Goal: Find specific page/section: Find specific page/section

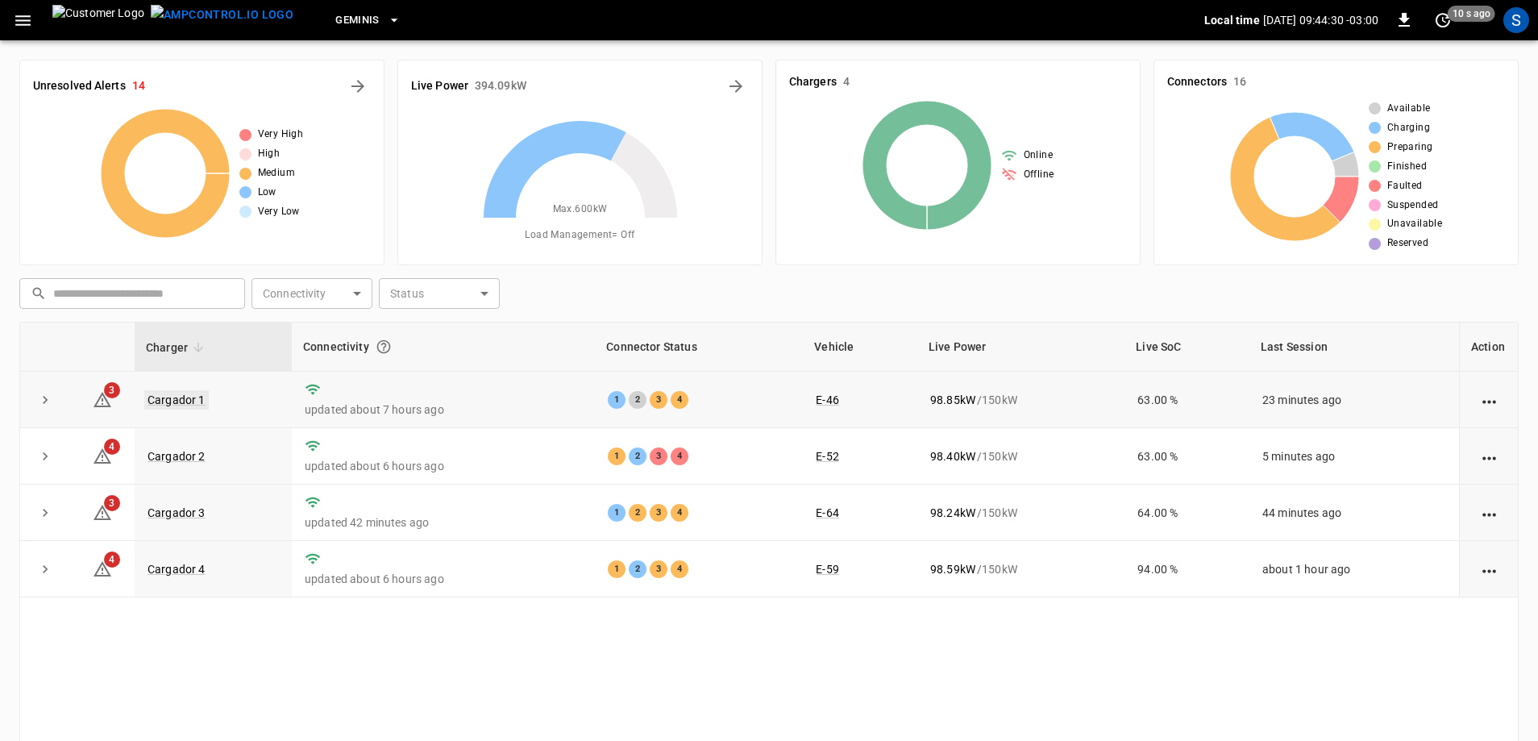
click at [178, 393] on link "Cargador 1" at bounding box center [176, 399] width 64 height 19
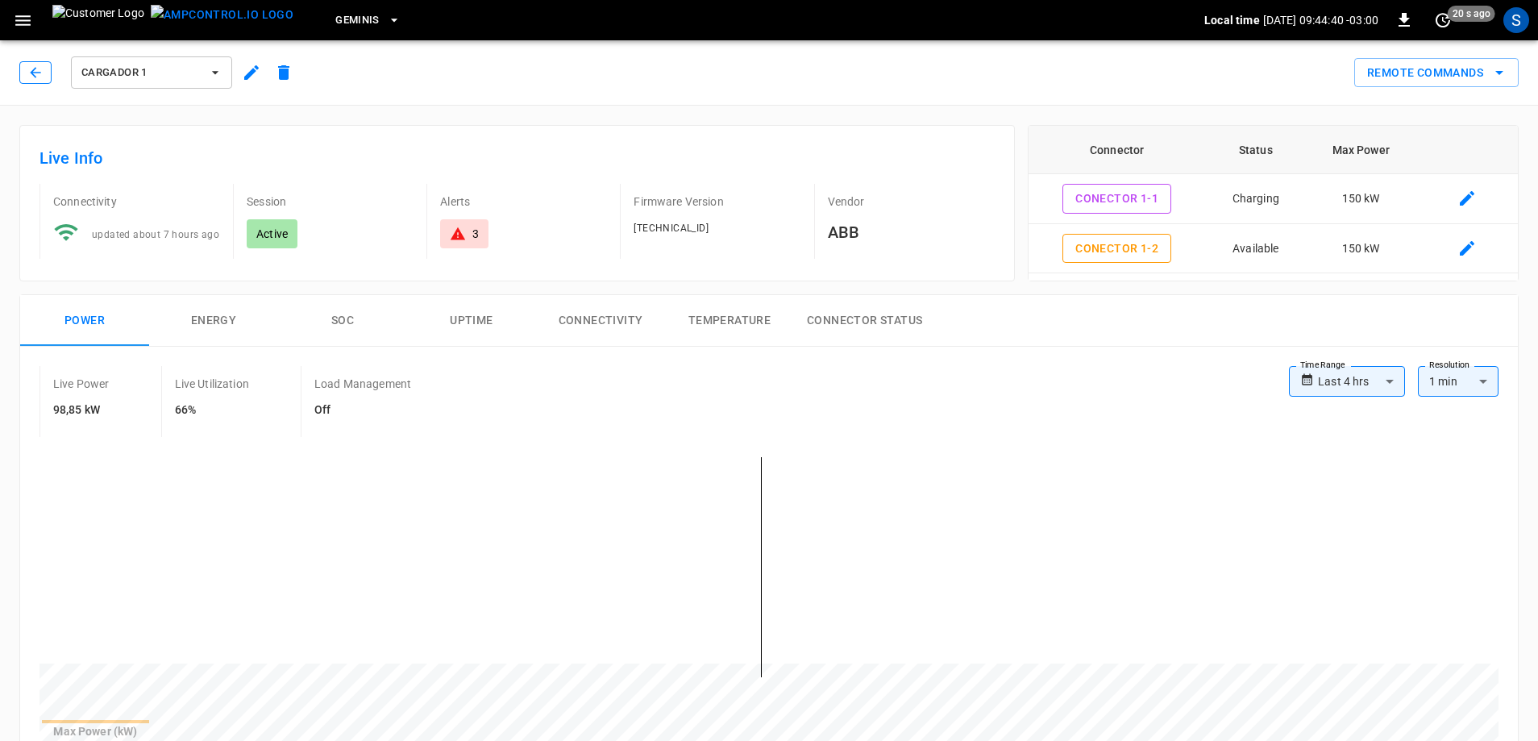
click at [38, 74] on icon "button" at bounding box center [35, 72] width 16 height 16
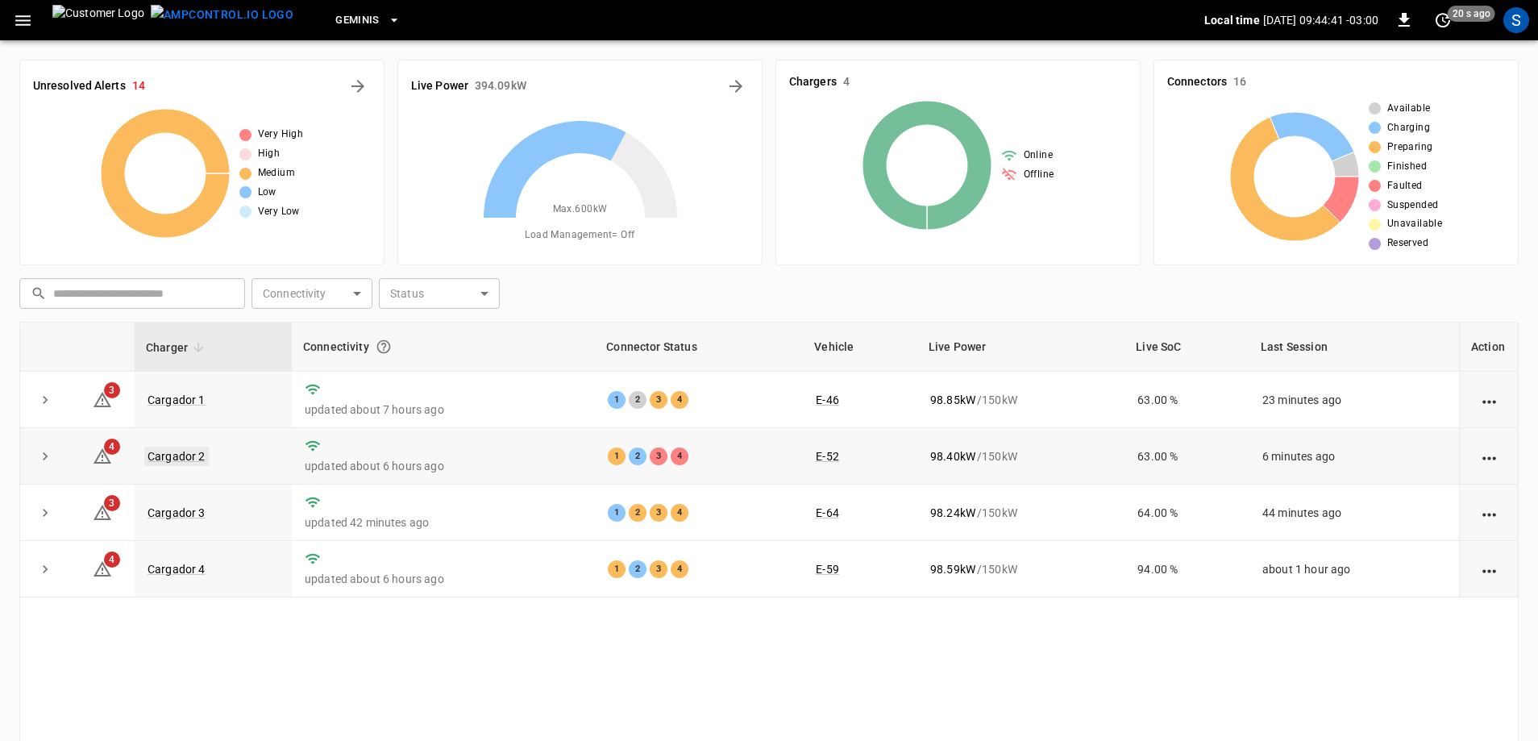
click at [194, 454] on link "Cargador 2" at bounding box center [176, 455] width 64 height 19
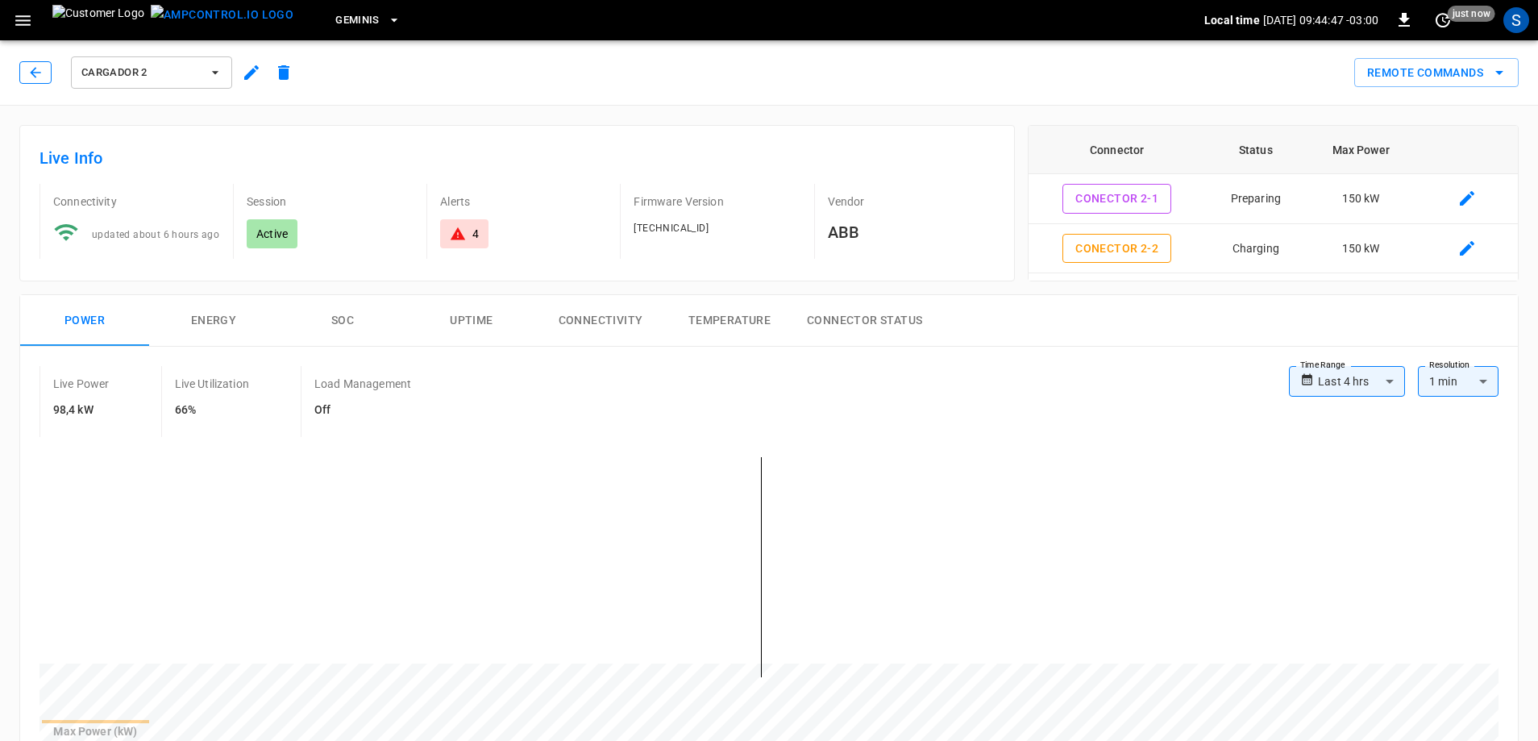
click at [42, 73] on icon "button" at bounding box center [35, 72] width 16 height 16
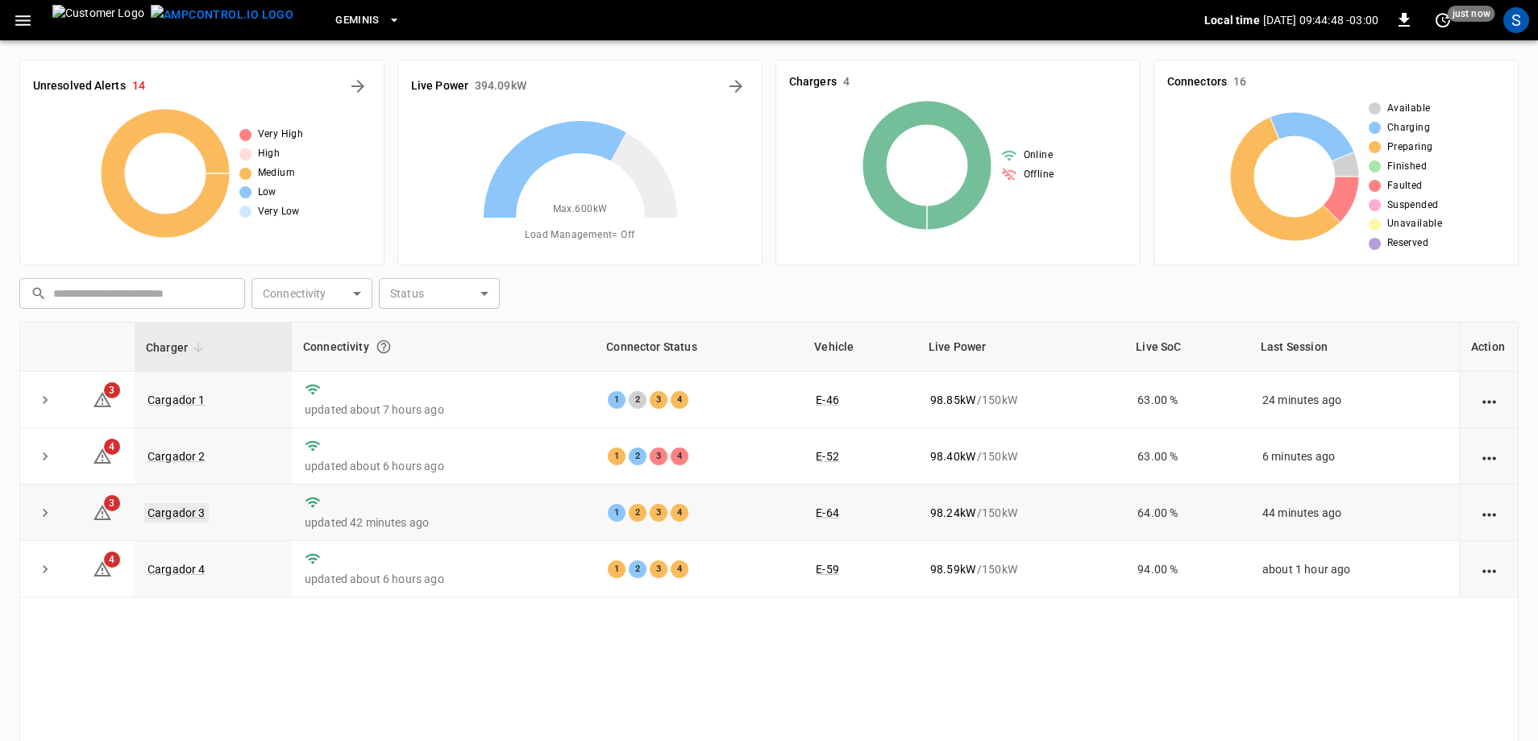
click at [196, 511] on link "Cargador 3" at bounding box center [176, 512] width 64 height 19
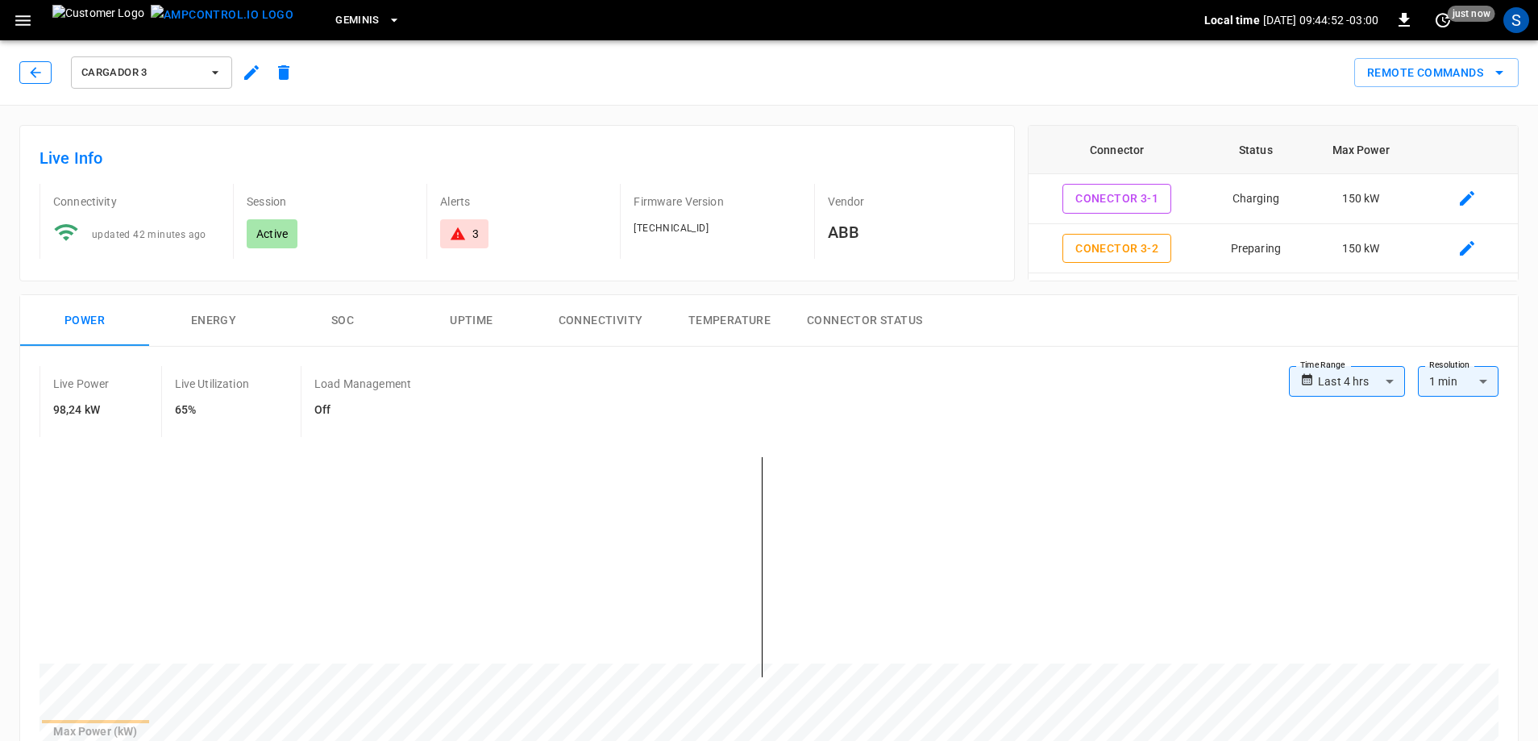
click at [37, 64] on icon "button" at bounding box center [35, 72] width 16 height 16
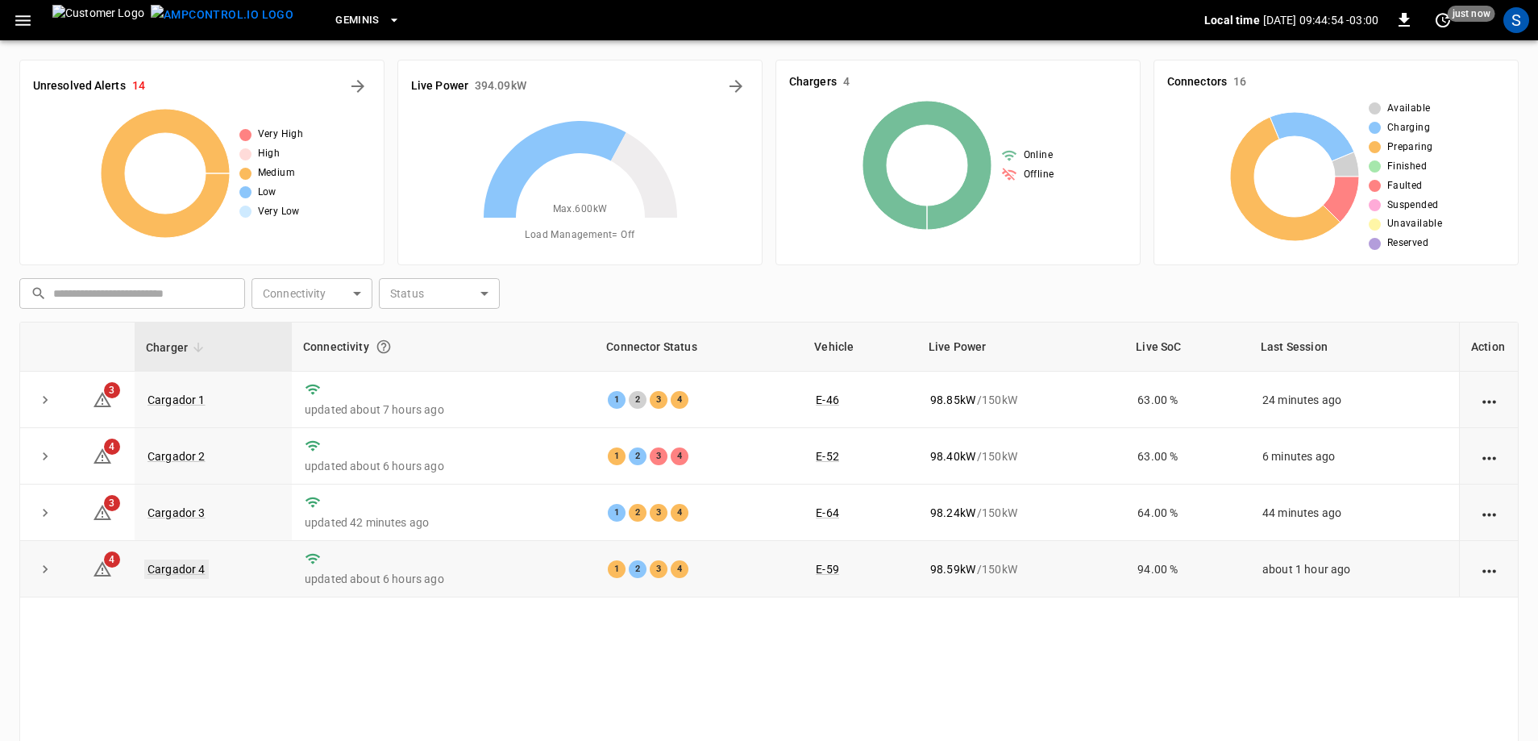
click at [191, 575] on link "Cargador 4" at bounding box center [176, 568] width 64 height 19
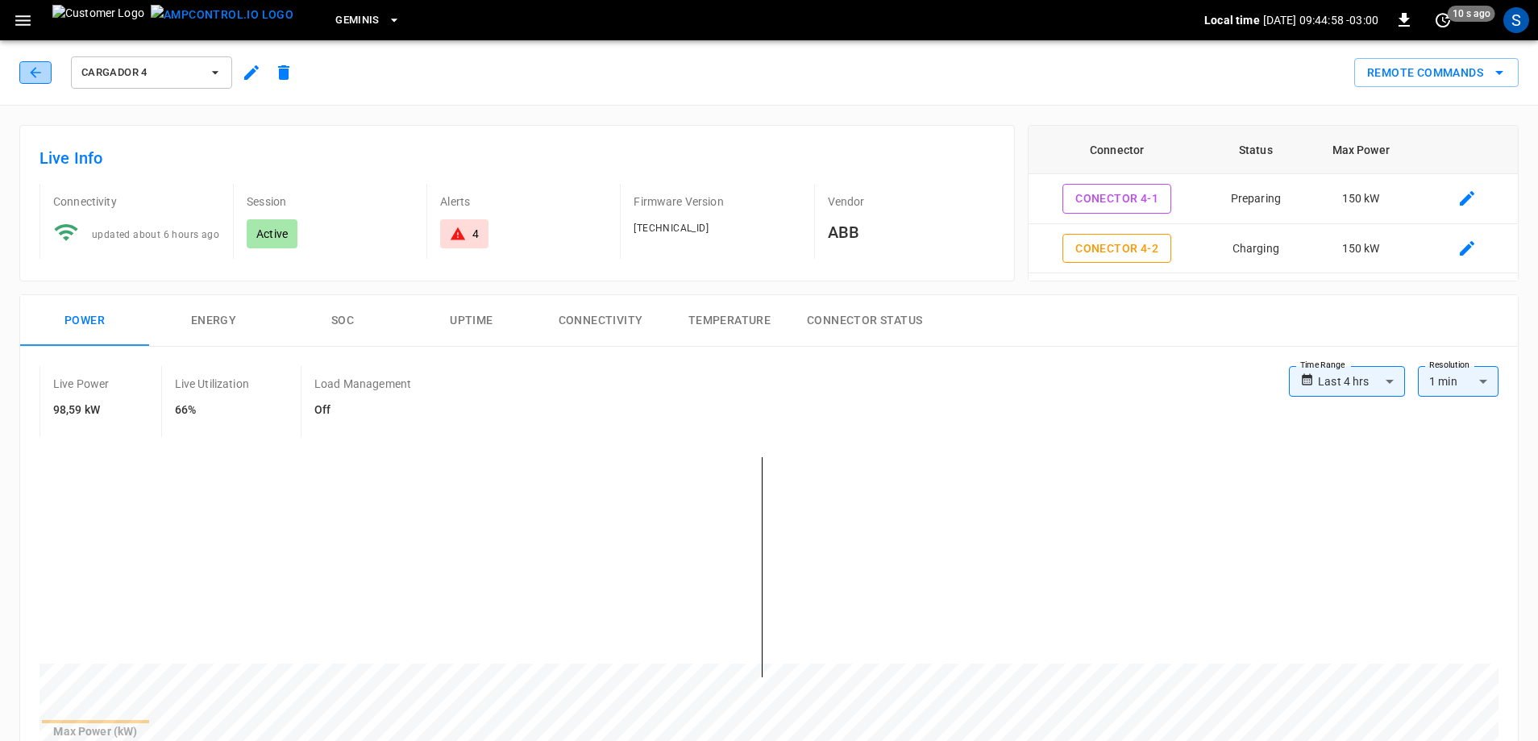
click at [35, 73] on icon "button" at bounding box center [35, 72] width 16 height 16
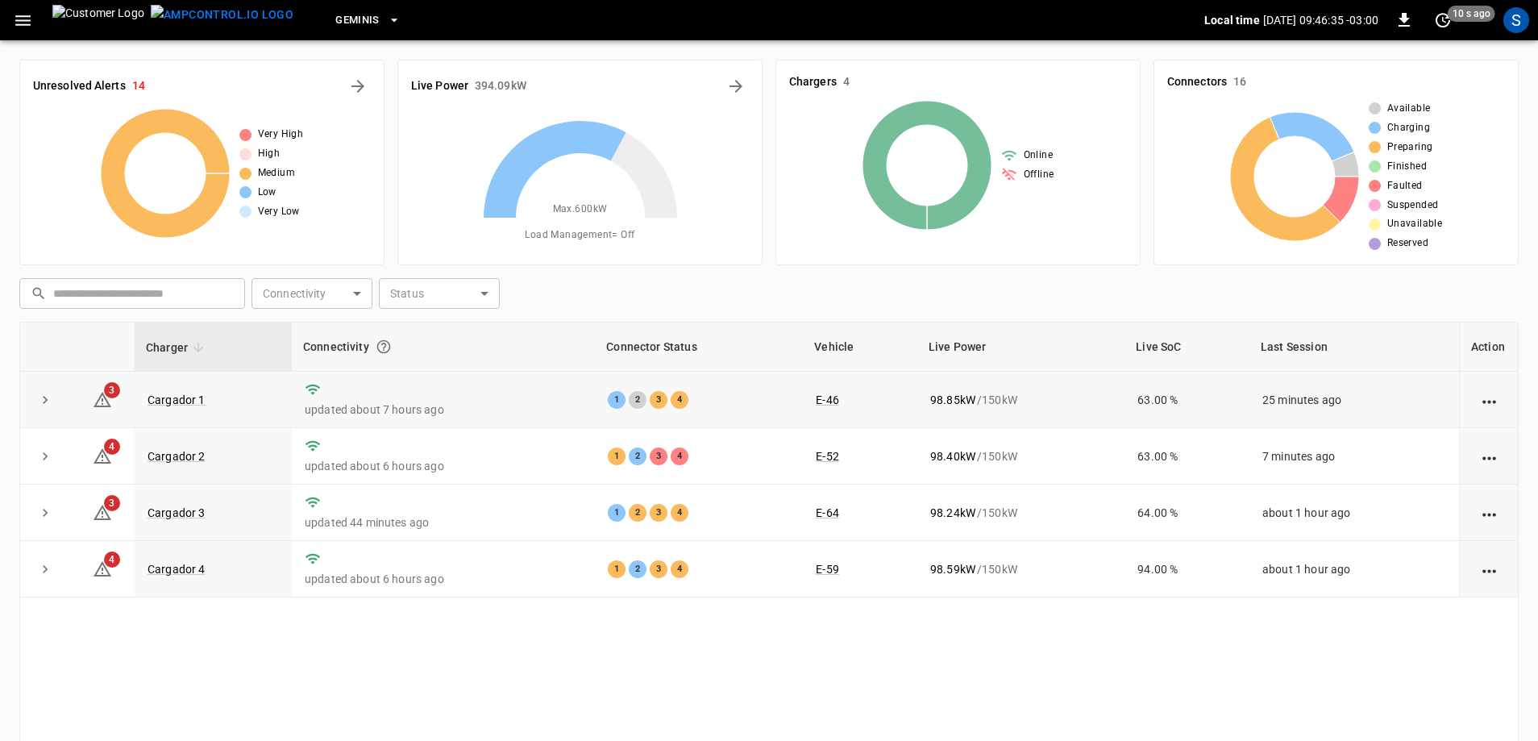
click at [167, 389] on td "Cargador 1" at bounding box center [213, 399] width 157 height 56
click at [172, 393] on link "Cargador 1" at bounding box center [176, 399] width 64 height 19
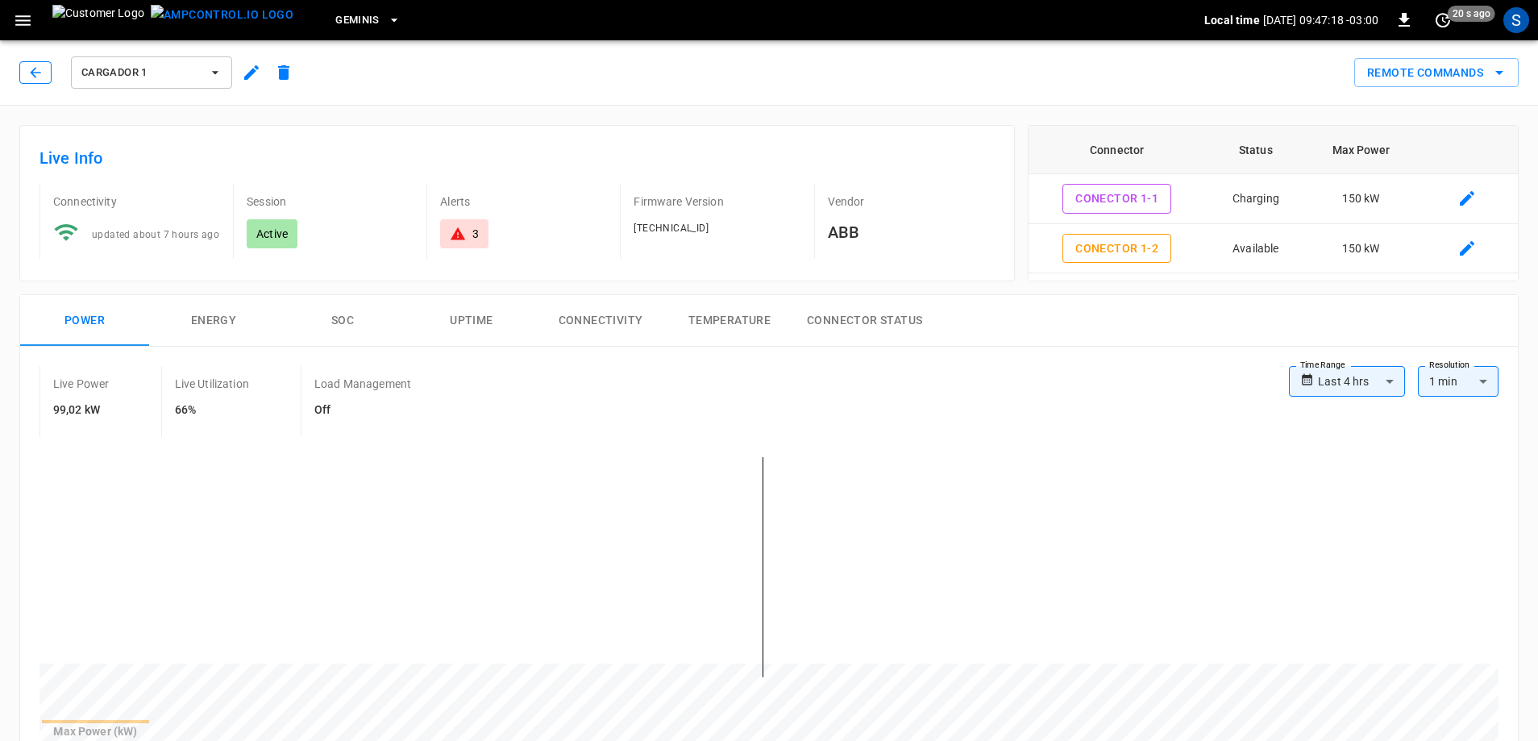
click at [36, 64] on icon "button" at bounding box center [35, 72] width 16 height 16
